Goal: Register for event/course

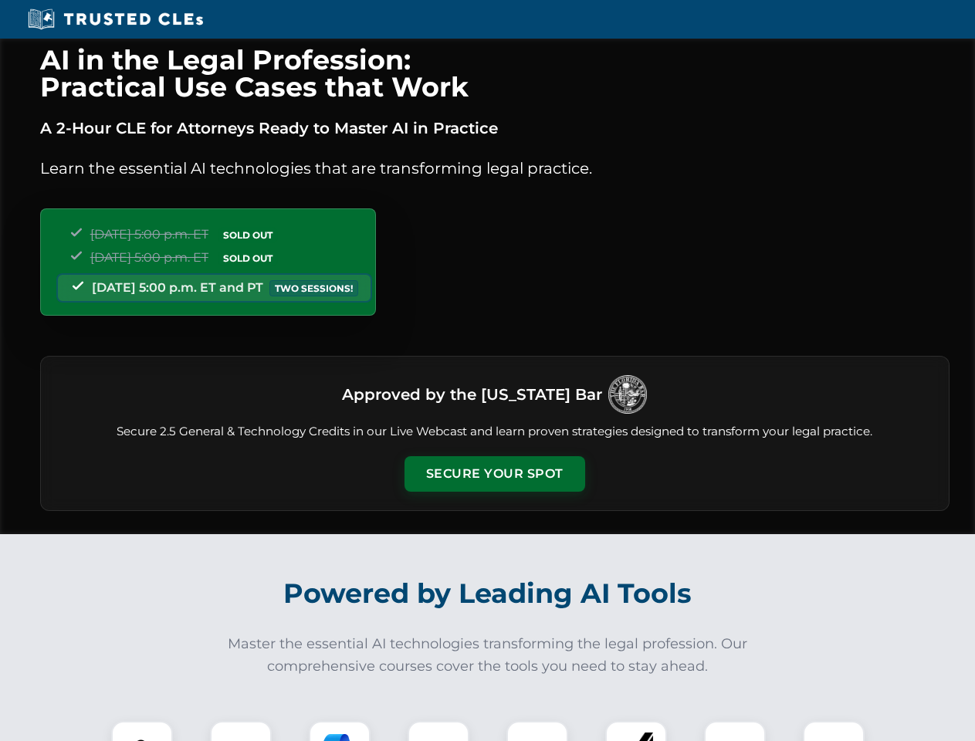
click at [494, 474] on button "Secure Your Spot" at bounding box center [495, 474] width 181 height 36
click at [142, 731] on img at bounding box center [142, 752] width 45 height 45
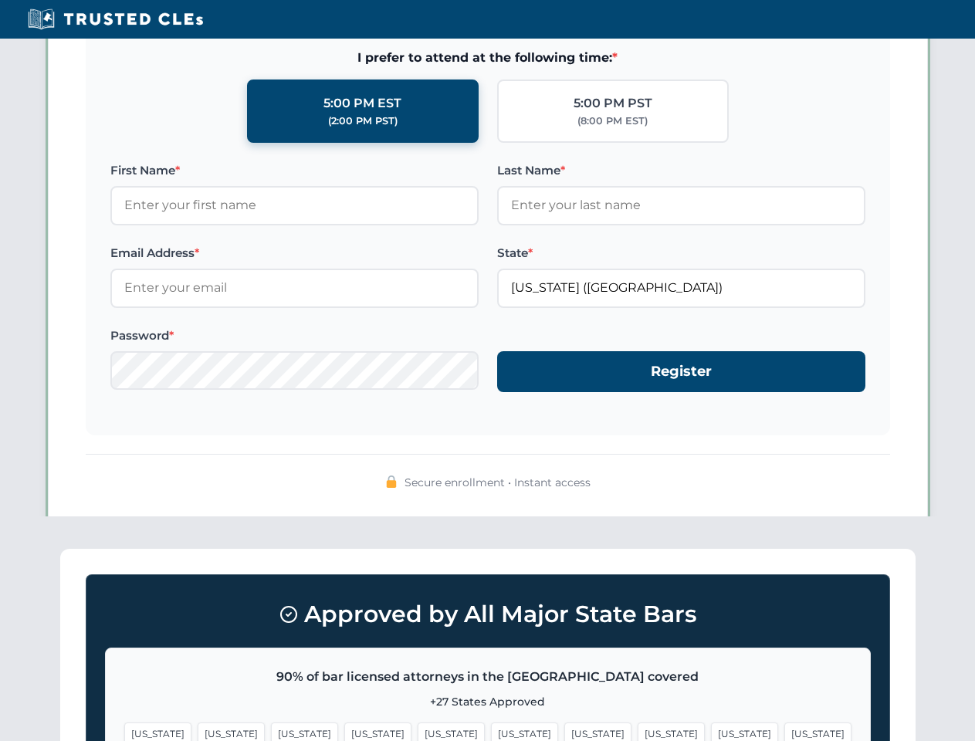
click at [564, 731] on span "[US_STATE]" at bounding box center [597, 734] width 67 height 22
click at [711, 731] on span "[US_STATE]" at bounding box center [744, 734] width 67 height 22
